Goal: Find specific page/section: Find specific page/section

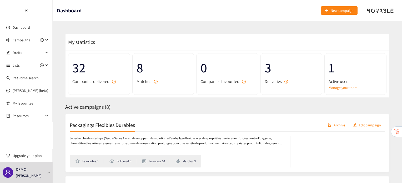
click at [114, 122] on h2 "Packagings Flexibles Durables" at bounding box center [102, 124] width 65 height 7
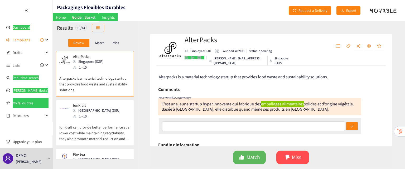
click at [264, 103] on link "emballages alimentaires" at bounding box center [282, 104] width 43 height 6
